Goal: Book appointment/travel/reservation

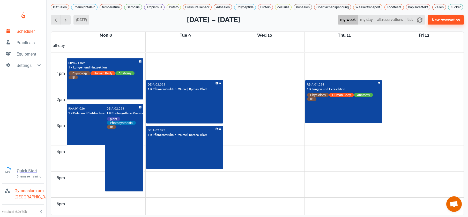
scroll to position [328, 0]
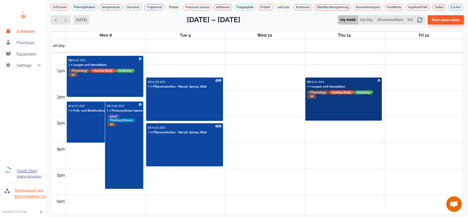
click at [337, 108] on div "RB • A.01.024 1 × Lungen und Herzsektion Physiology Human Body Anatomy IB" at bounding box center [344, 99] width 76 height 42
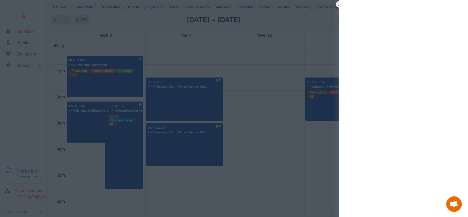
scroll to position [2, 0]
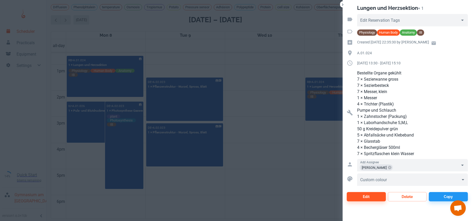
click at [275, 77] on div at bounding box center [236, 110] width 472 height 221
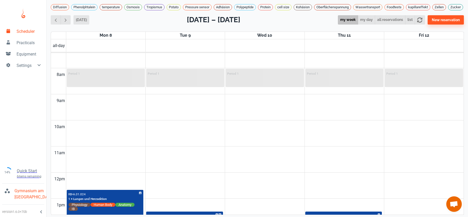
scroll to position [244, 0]
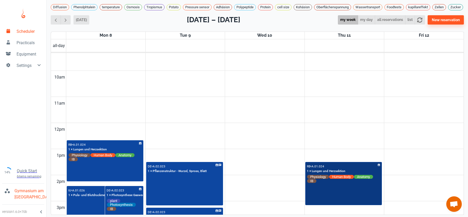
click at [372, 190] on div "RB • A.01.024 1 × Lungen und Herzsektion Physiology Human Body Anatomy IB" at bounding box center [344, 184] width 76 height 42
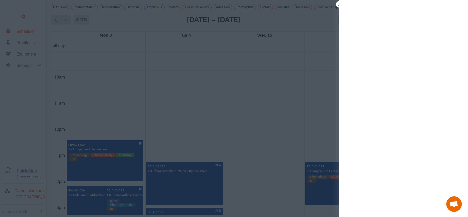
scroll to position [2, 0]
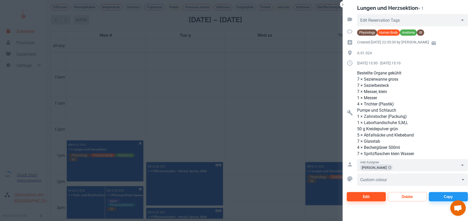
click at [314, 112] on div at bounding box center [236, 110] width 472 height 221
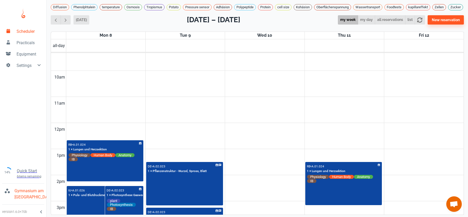
click at [314, 112] on td at bounding box center [265, 116] width 398 height 13
click at [269, 99] on td at bounding box center [265, 103] width 398 height 13
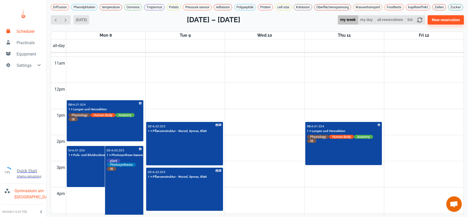
scroll to position [283, 0]
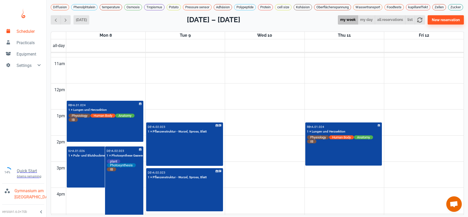
click at [209, 84] on td at bounding box center [265, 76] width 398 height 13
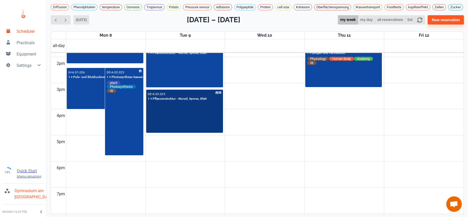
scroll to position [275, 0]
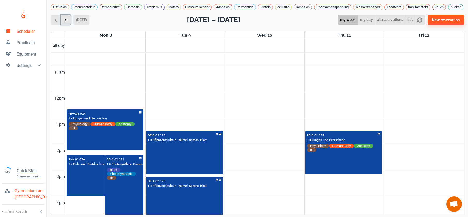
click at [70, 22] on button "button" at bounding box center [66, 20] width 10 height 10
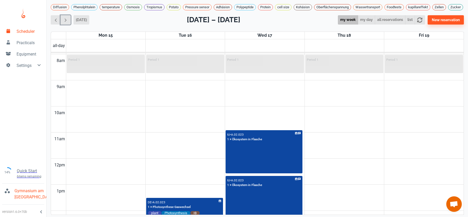
scroll to position [120, 0]
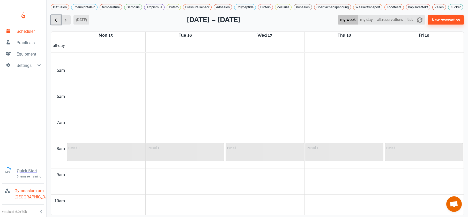
click at [56, 23] on span "button" at bounding box center [55, 19] width 5 height 5
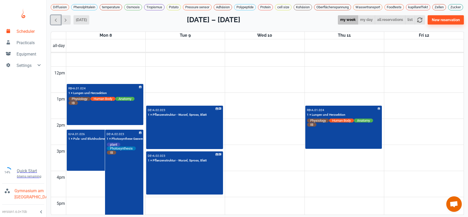
scroll to position [303, 0]
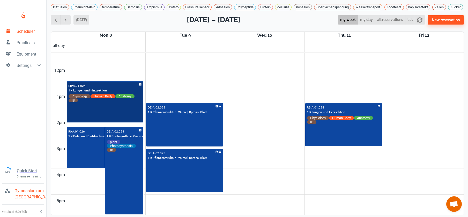
click at [114, 109] on div "RB • A.01.024 1 × Lungen und Herzsektion Physiology Human Body Anatomy IB" at bounding box center [105, 102] width 76 height 40
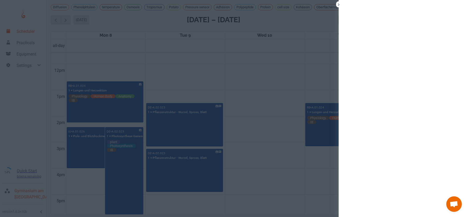
scroll to position [2, 0]
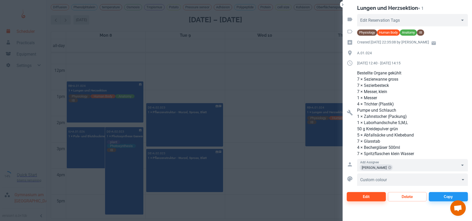
click at [80, 74] on div at bounding box center [236, 110] width 472 height 221
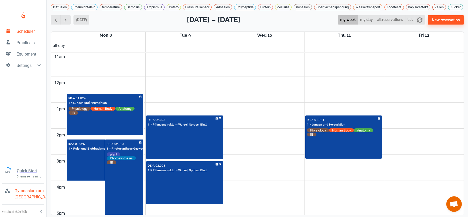
scroll to position [0, 0]
click at [64, 23] on span "button" at bounding box center [65, 19] width 5 height 5
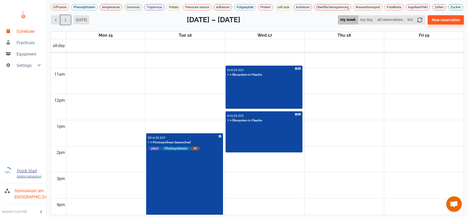
scroll to position [287, 0]
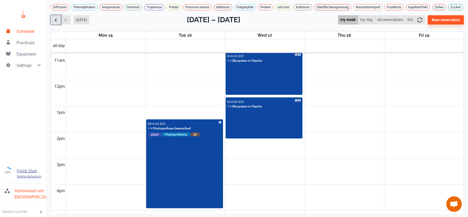
click at [52, 24] on button "button" at bounding box center [56, 20] width 10 height 10
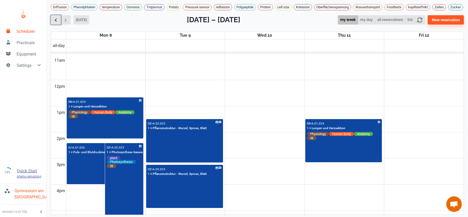
scroll to position [209, 0]
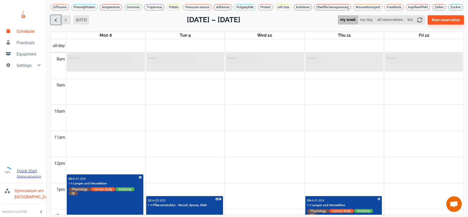
click at [52, 23] on button "button" at bounding box center [56, 20] width 10 height 10
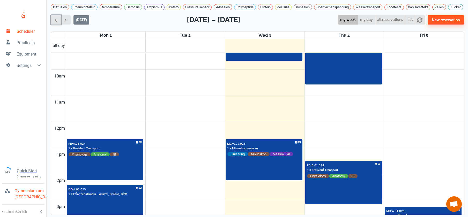
scroll to position [144, 0]
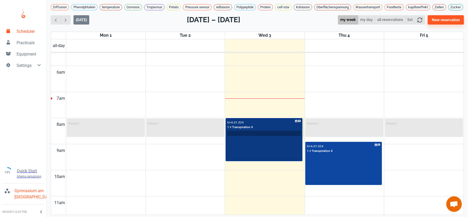
click at [277, 136] on input "text" at bounding box center [264, 133] width 73 height 4
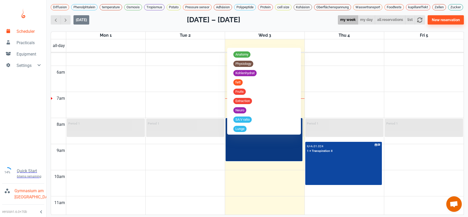
click at [278, 145] on div "IU • A.01.024 1 × Transpiration II" at bounding box center [264, 140] width 76 height 42
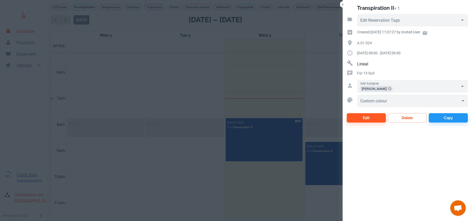
click at [253, 104] on div at bounding box center [236, 110] width 472 height 221
click at [242, 95] on div at bounding box center [236, 110] width 472 height 221
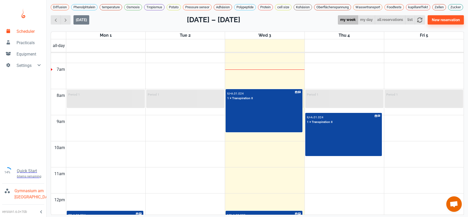
scroll to position [237, 0]
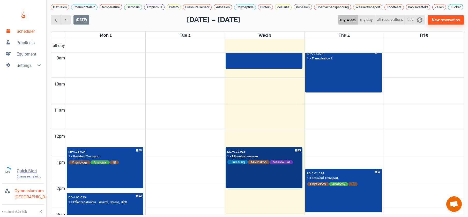
click at [265, 185] on div "MG • A.02.023 1 × Mikroskop messen Einleitung Mikroskop Messokular" at bounding box center [264, 168] width 76 height 40
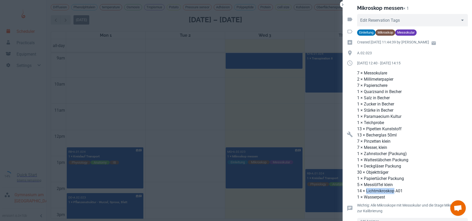
drag, startPoint x: 362, startPoint y: 191, endPoint x: 391, endPoint y: 190, distance: 28.5
click at [391, 190] on p "14 × Lichtmikroskop A01" at bounding box center [412, 191] width 111 height 6
click at [285, 142] on div at bounding box center [236, 110] width 472 height 221
